Goal: Download file/media

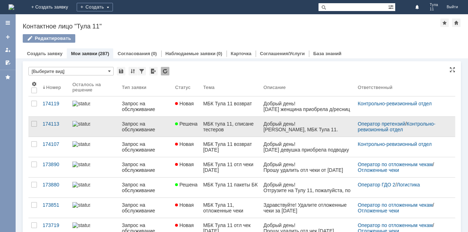
click at [240, 128] on div "МБК тула 11, списане тестеров" at bounding box center [230, 126] width 55 height 11
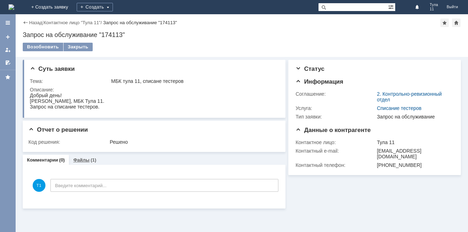
click at [85, 159] on link "Файлы" at bounding box center [81, 159] width 16 height 5
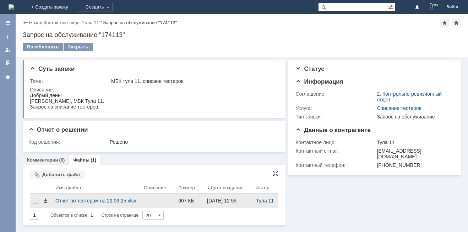
click at [85, 201] on div "Отчет по тестерам на 22,09,25.xlsx" at bounding box center [96, 200] width 83 height 6
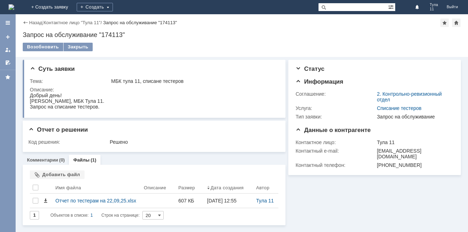
click at [136, 165] on div "Файлы Добавить файл Результаты поиска: 1 Объектов в списке: 1 Строк на странице…" at bounding box center [154, 194] width 263 height 60
click at [14, 6] on img at bounding box center [12, 7] width 6 height 6
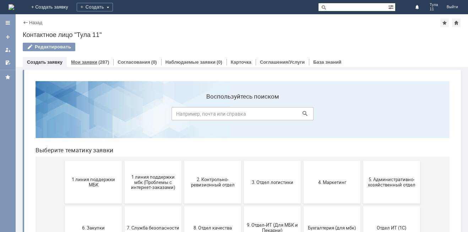
click at [105, 63] on div "(287)" at bounding box center [103, 61] width 11 height 5
